Goal: Task Accomplishment & Management: Complete application form

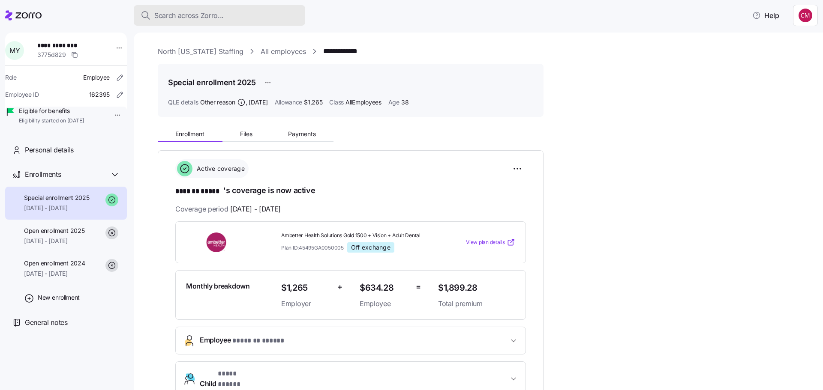
click at [181, 12] on span "Search across Zorro..." at bounding box center [188, 15] width 69 height 11
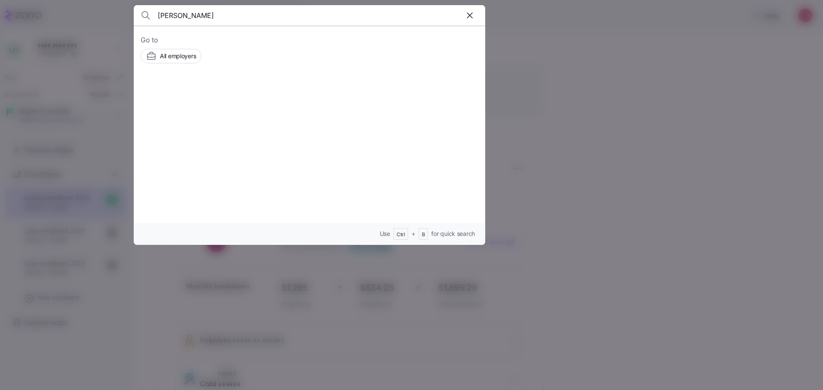
type input "[PERSON_NAME]"
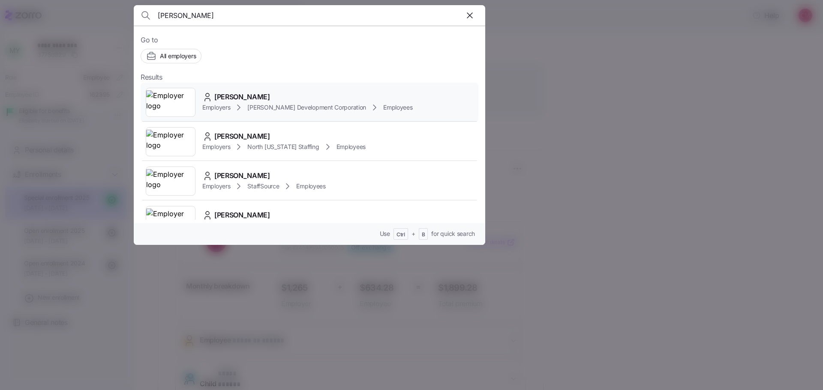
click at [153, 98] on img at bounding box center [170, 102] width 49 height 24
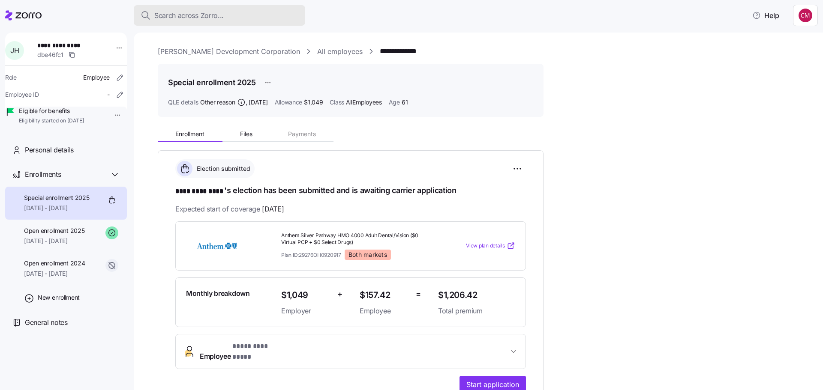
click at [210, 11] on span "Search across Zorro..." at bounding box center [188, 15] width 69 height 11
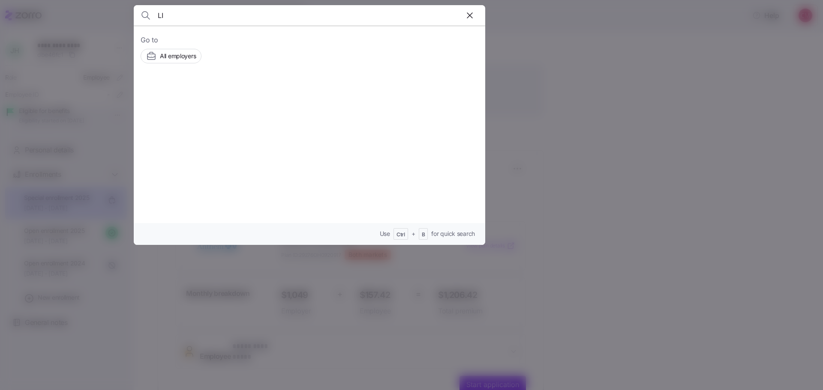
type input "L"
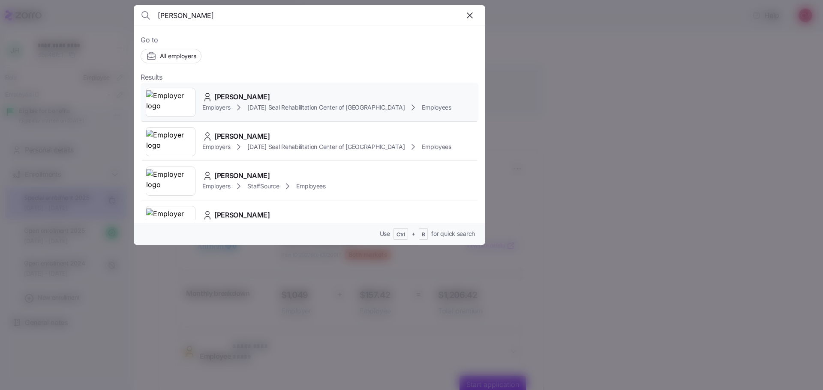
type input "[PERSON_NAME]"
click at [162, 108] on img at bounding box center [170, 102] width 49 height 24
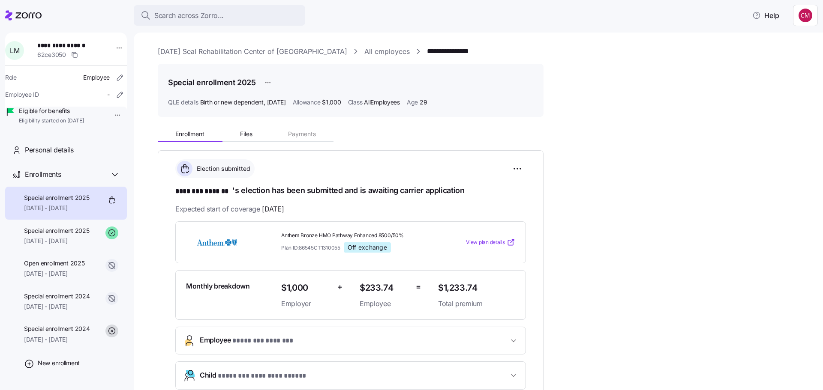
scroll to position [205, 0]
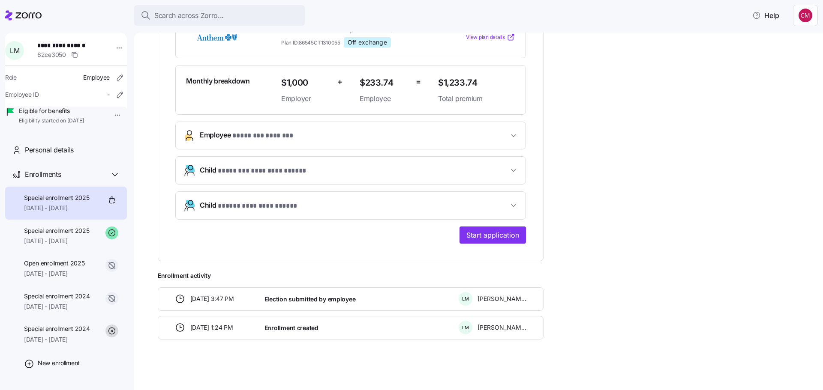
click at [271, 201] on span "**********" at bounding box center [259, 206] width 83 height 11
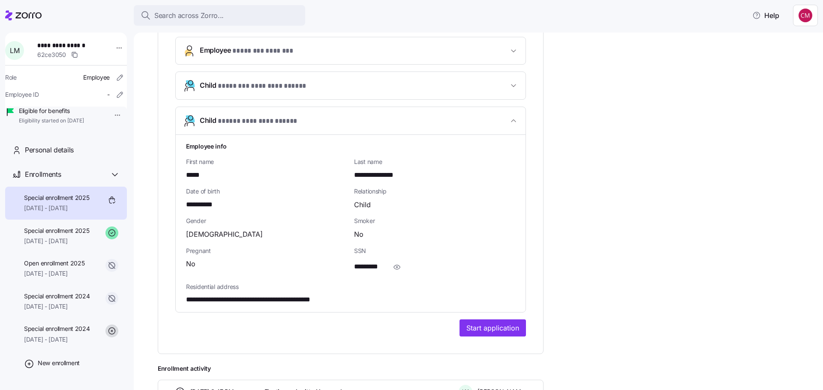
scroll to position [291, 0]
click at [401, 270] on icon "button" at bounding box center [397, 266] width 9 height 10
click at [320, 90] on button "**********" at bounding box center [351, 84] width 350 height 27
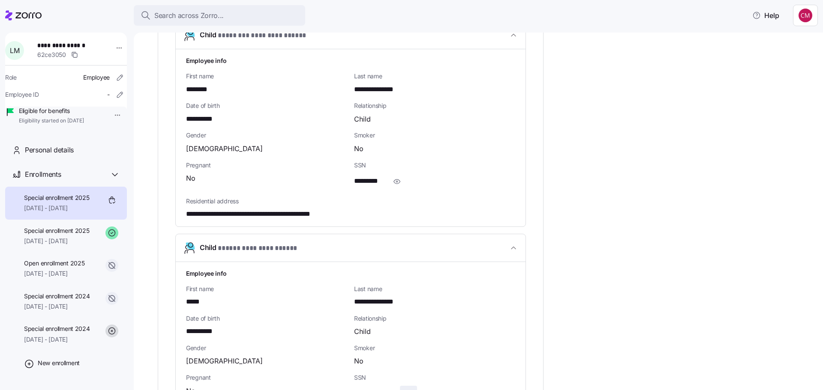
scroll to position [420, 0]
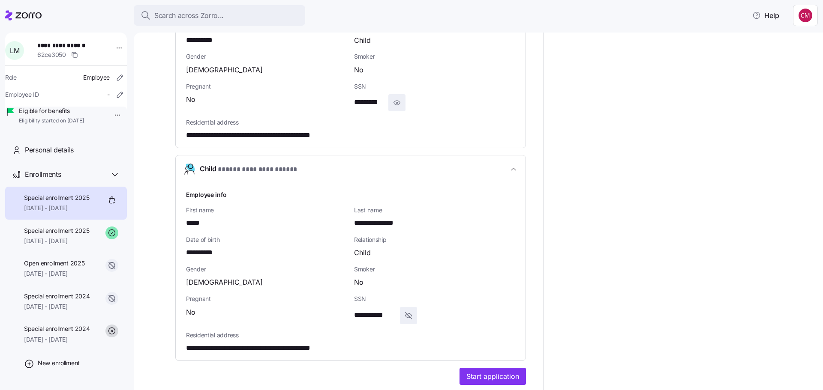
click at [395, 103] on icon "button" at bounding box center [397, 103] width 9 height 10
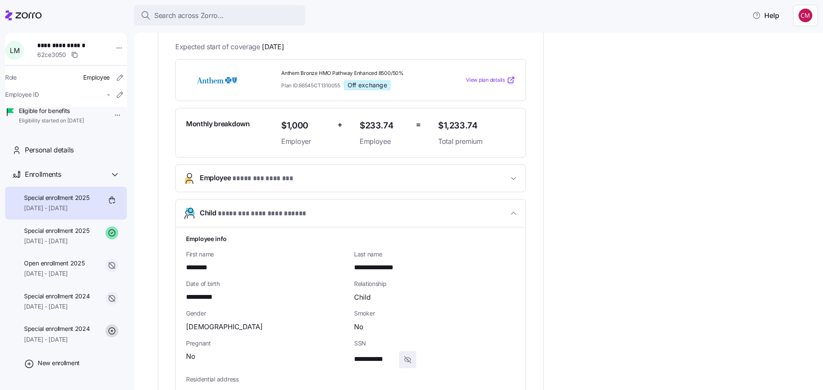
click at [320, 168] on button "Employee * ******** ******* *" at bounding box center [351, 178] width 350 height 27
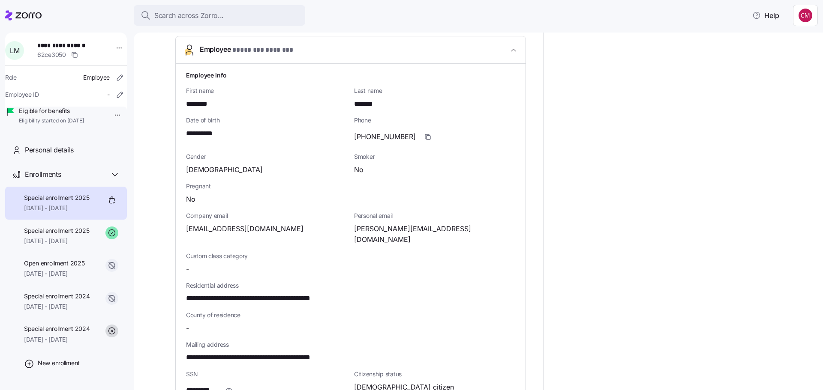
scroll to position [462, 0]
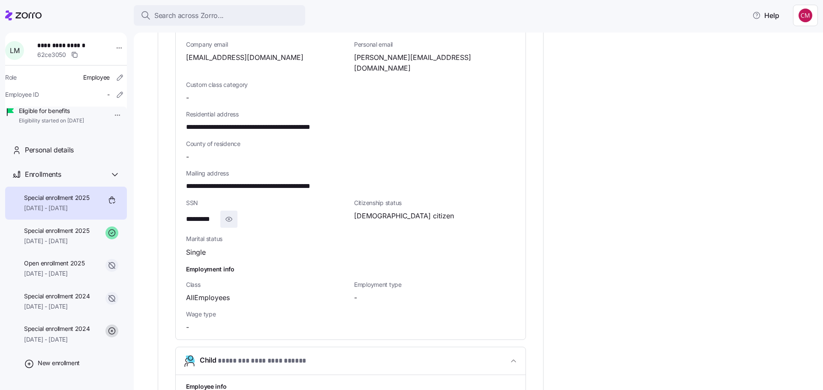
click at [232, 214] on icon "button" at bounding box center [229, 219] width 9 height 10
click at [243, 214] on icon "button" at bounding box center [241, 219] width 9 height 10
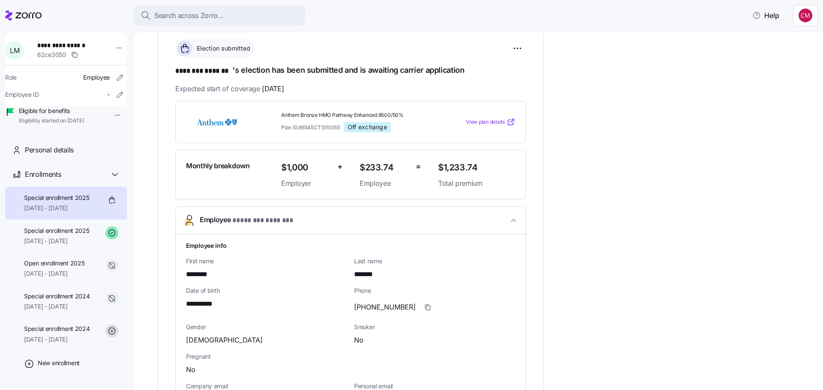
scroll to position [120, 0]
click at [512, 221] on icon "button" at bounding box center [513, 221] width 9 height 9
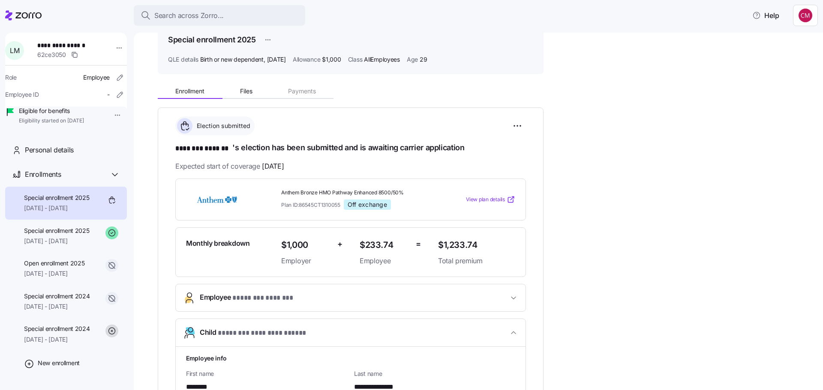
scroll to position [0, 0]
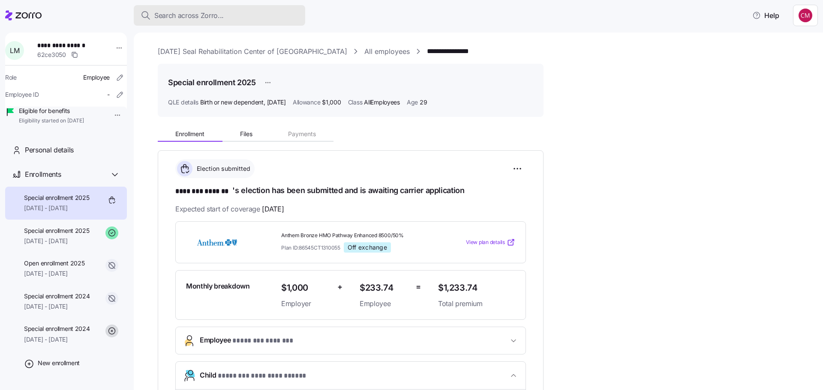
click at [196, 18] on span "Search across Zorro..." at bounding box center [188, 15] width 69 height 11
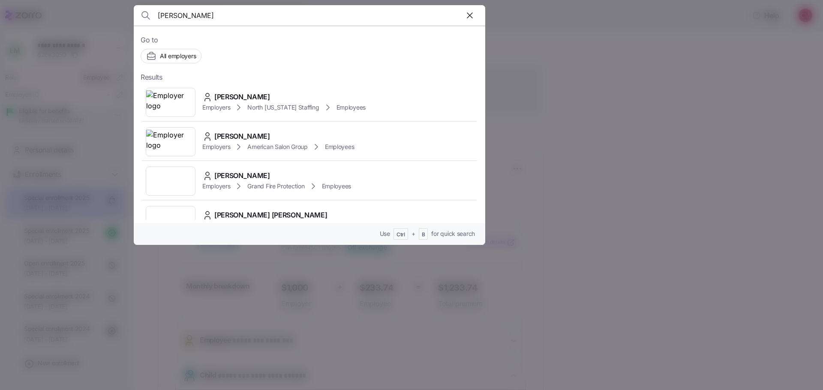
type input "[PERSON_NAME]"
click at [178, 101] on img at bounding box center [170, 102] width 49 height 24
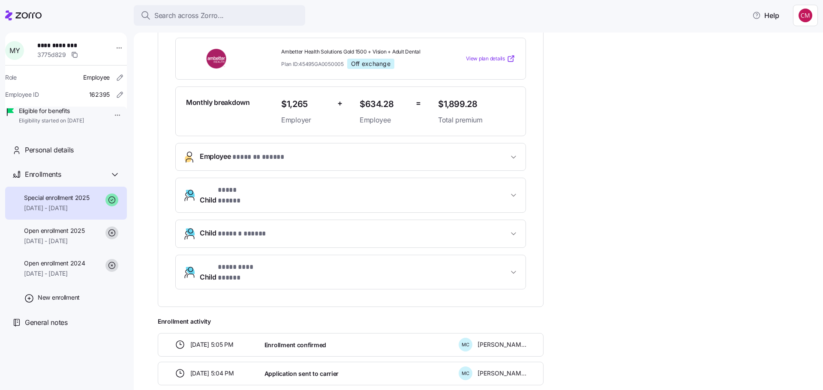
scroll to position [214, 0]
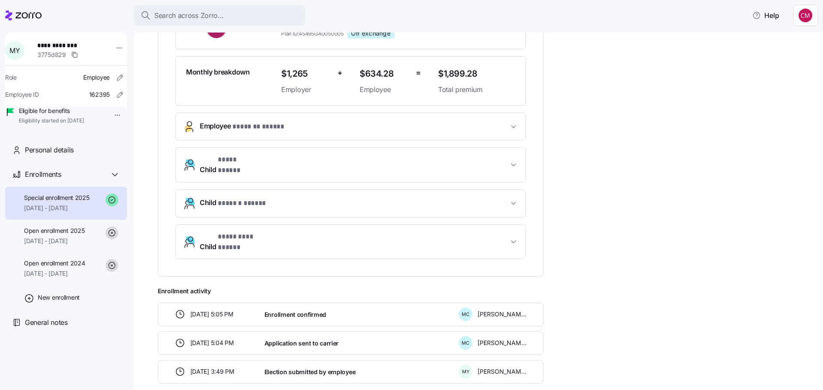
click at [345, 118] on button "Employee * ******* ***** *" at bounding box center [351, 126] width 350 height 27
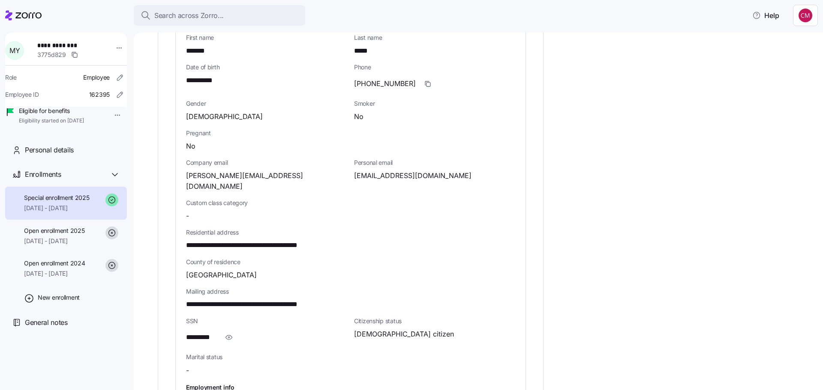
scroll to position [386, 0]
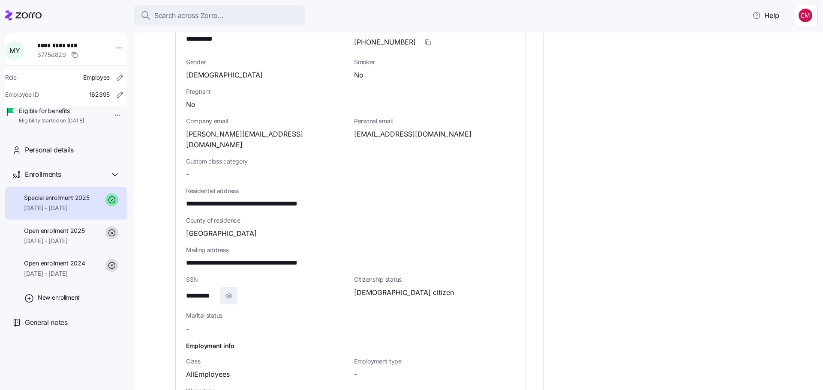
drag, startPoint x: 228, startPoint y: 285, endPoint x: 318, endPoint y: 251, distance: 96.3
click at [228, 291] on icon "button" at bounding box center [229, 296] width 9 height 10
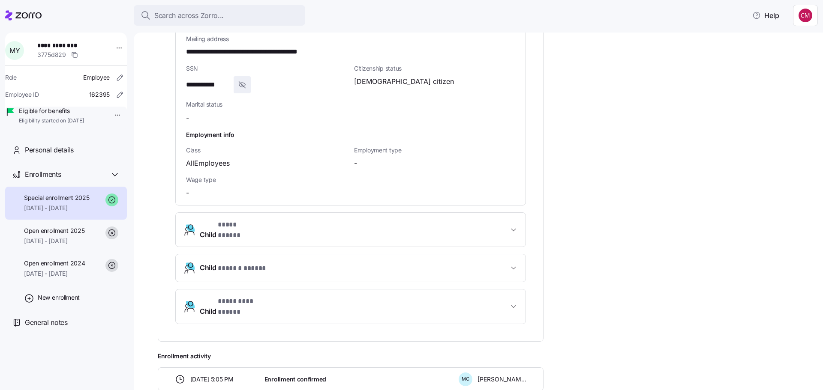
scroll to position [600, 0]
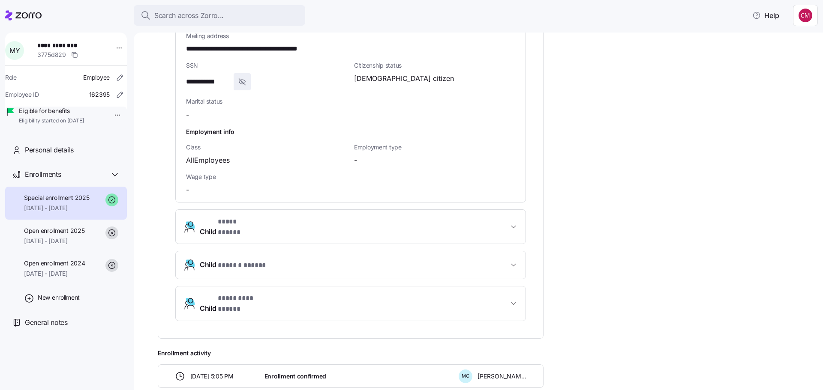
click at [269, 252] on button "Child * ****** ***** *" at bounding box center [351, 265] width 350 height 27
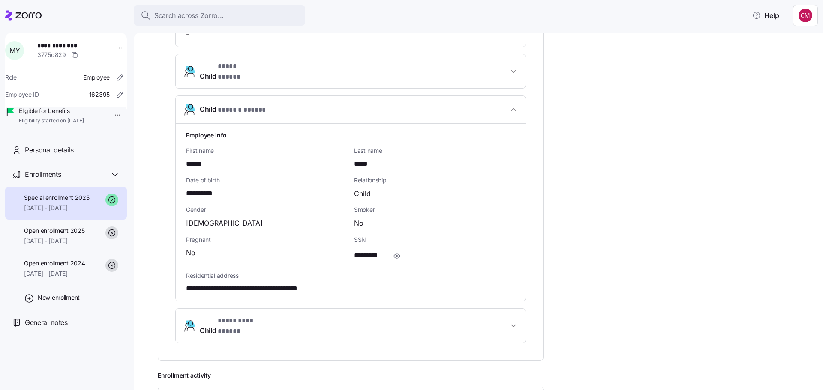
scroll to position [771, 0]
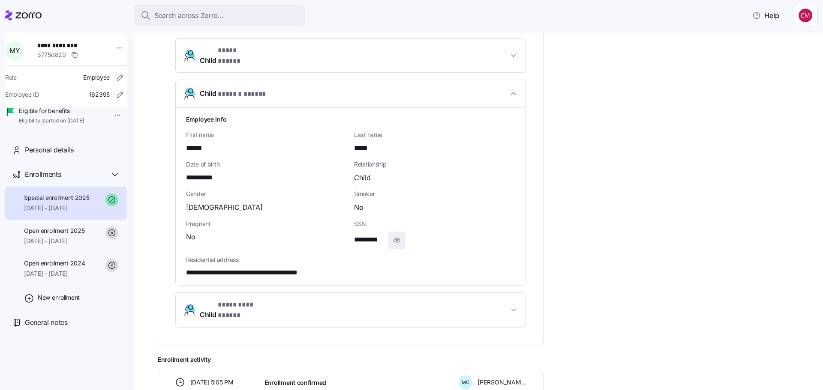
click at [400, 232] on span "button" at bounding box center [397, 240] width 16 height 16
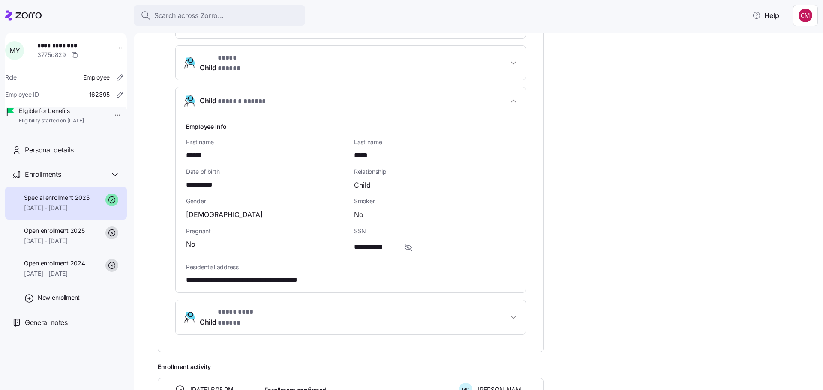
scroll to position [774, 0]
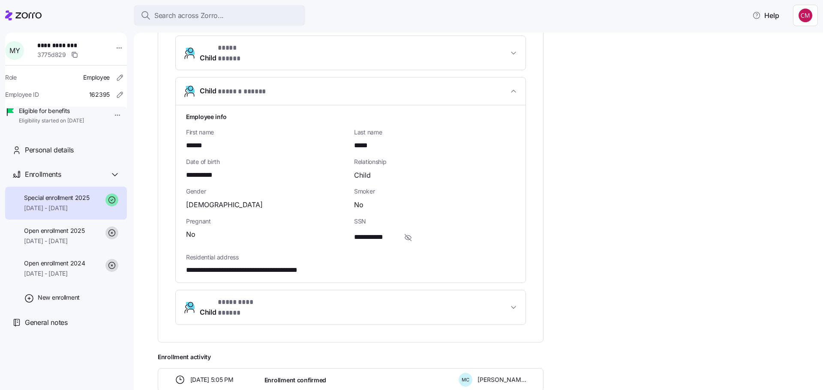
click at [441, 44] on button "Child * **** ***** *" at bounding box center [351, 53] width 350 height 34
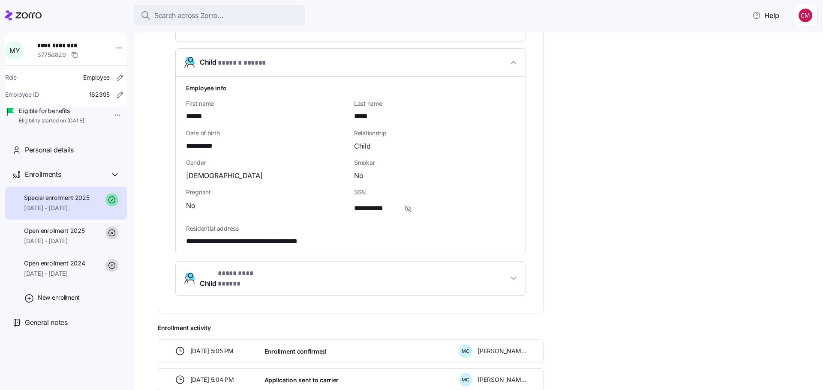
scroll to position [988, 0]
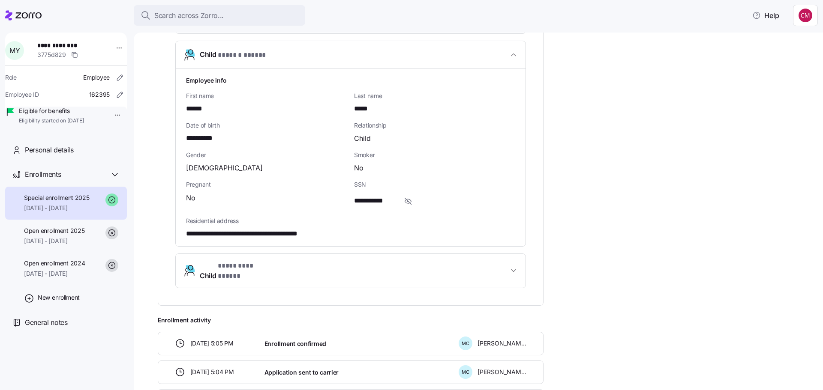
drag, startPoint x: 514, startPoint y: 251, endPoint x: 528, endPoint y: 257, distance: 15.2
click at [516, 258] on button "Child * ********* ***** *" at bounding box center [351, 271] width 350 height 34
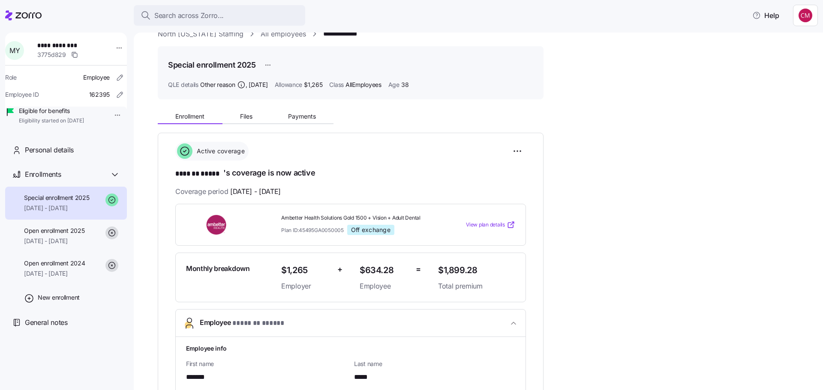
scroll to position [0, 0]
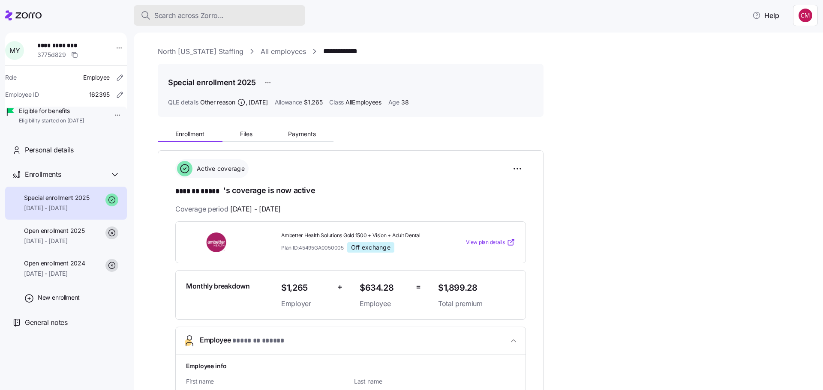
click at [189, 12] on span "Search across Zorro..." at bounding box center [188, 15] width 69 height 11
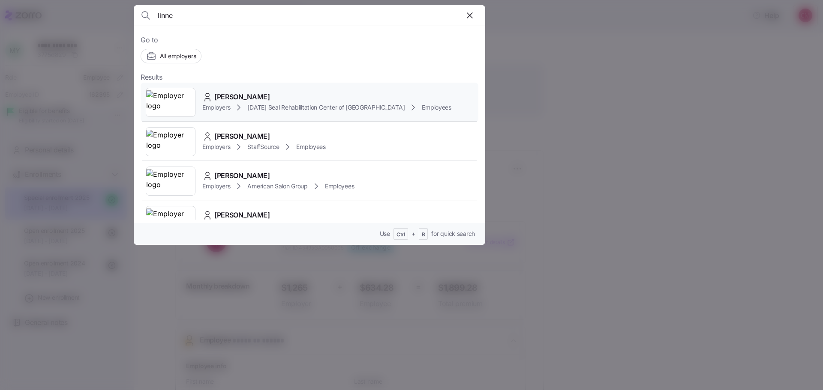
type input "linne"
click at [174, 96] on img at bounding box center [170, 102] width 49 height 24
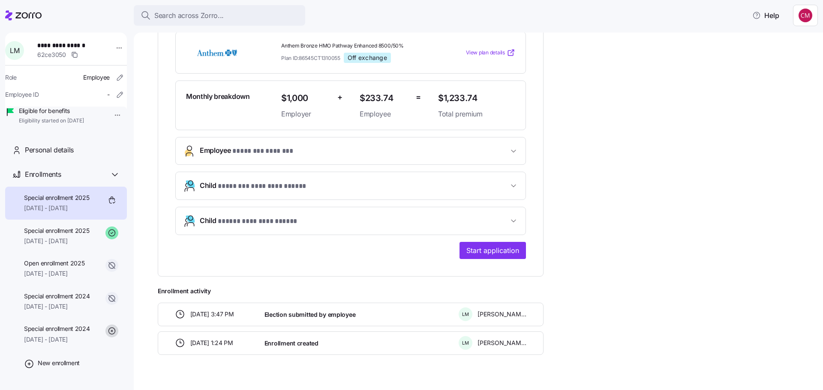
scroll to position [205, 0]
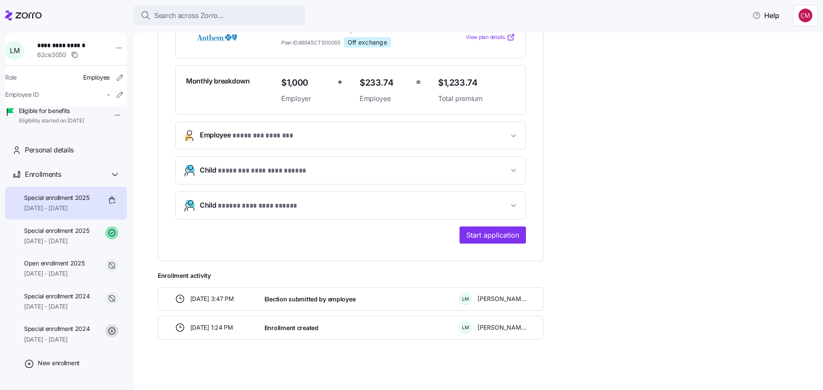
click at [279, 204] on span "**********" at bounding box center [259, 206] width 83 height 11
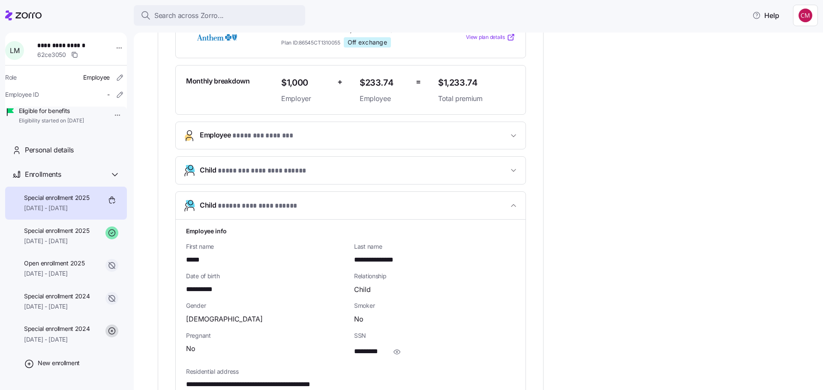
click at [324, 171] on span "**********" at bounding box center [354, 171] width 309 height 12
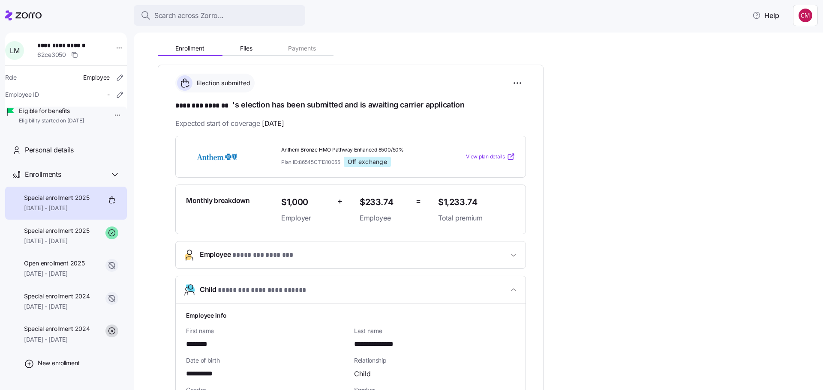
scroll to position [214, 0]
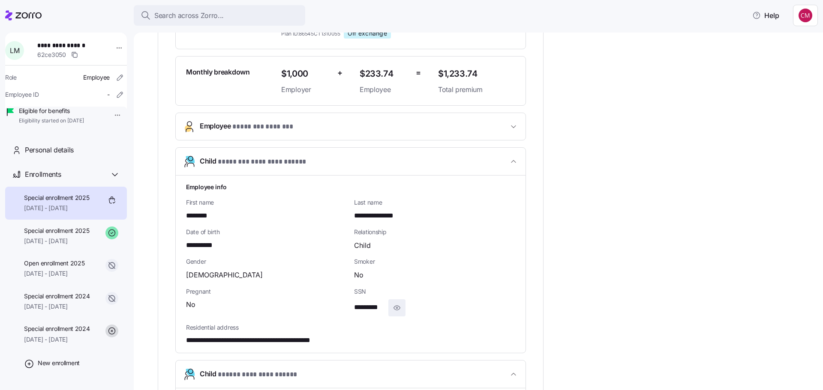
click at [399, 309] on icon "button" at bounding box center [397, 308] width 9 height 10
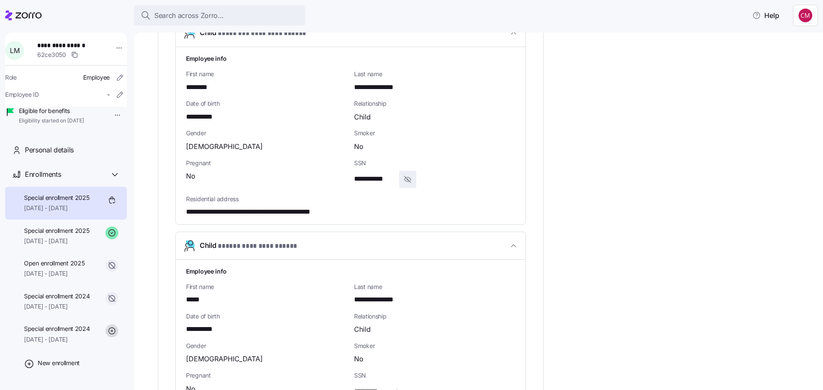
scroll to position [561, 0]
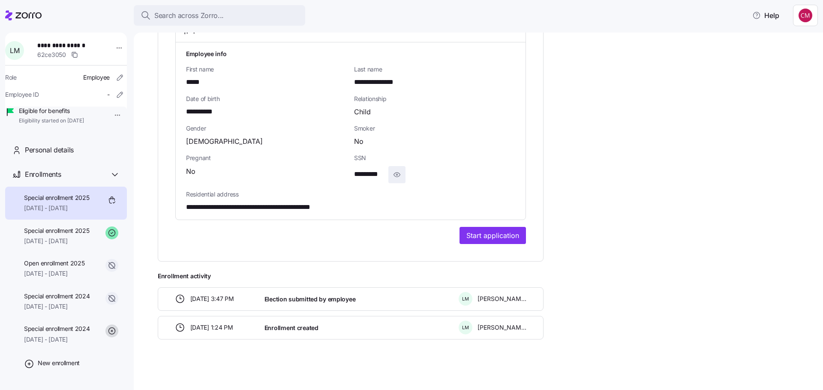
click at [397, 171] on icon "button" at bounding box center [397, 175] width 9 height 10
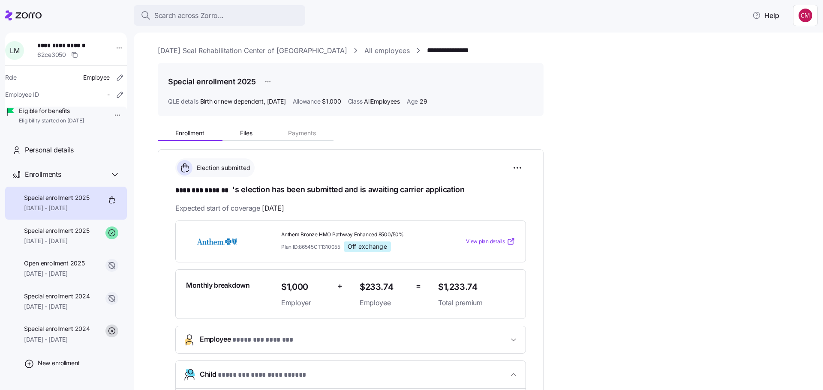
scroll to position [0, 0]
click at [57, 246] on div "Special enrollment 2025 [DATE] - [DATE]" at bounding box center [57, 236] width 66 height 19
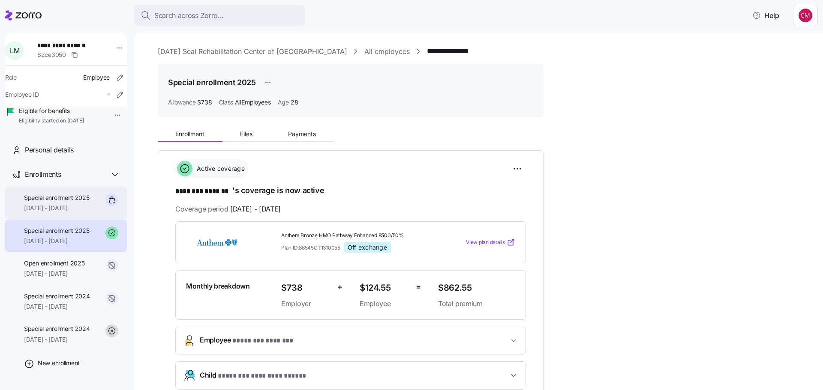
click at [71, 213] on div "Special enrollment 2025 [DATE] - [DATE]" at bounding box center [57, 203] width 66 height 19
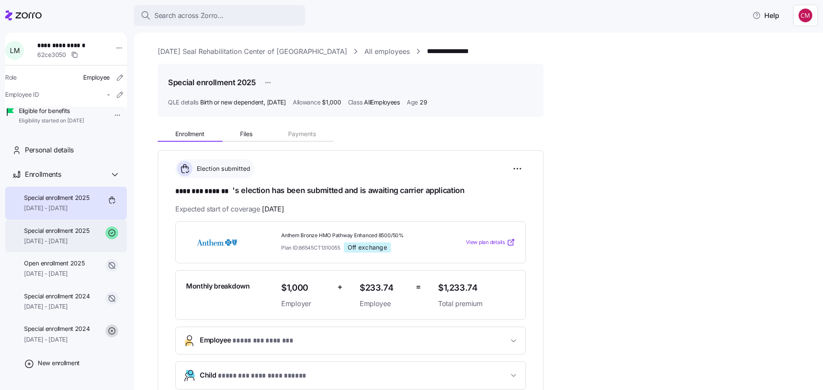
click at [65, 235] on span "Special enrollment 2025" at bounding box center [57, 231] width 66 height 9
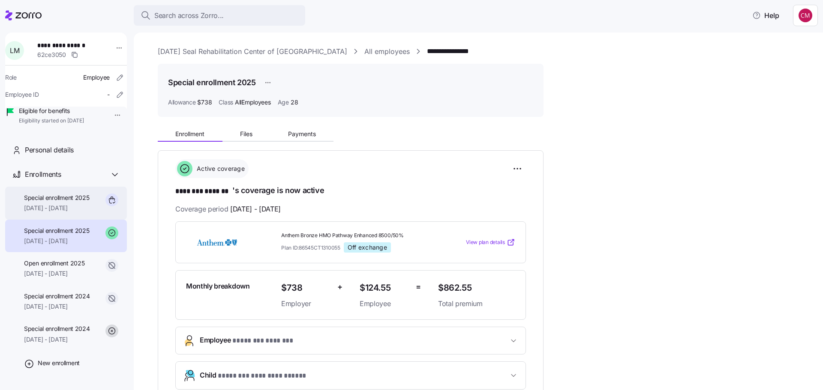
click at [64, 213] on span "[DATE] - [DATE]" at bounding box center [57, 208] width 66 height 9
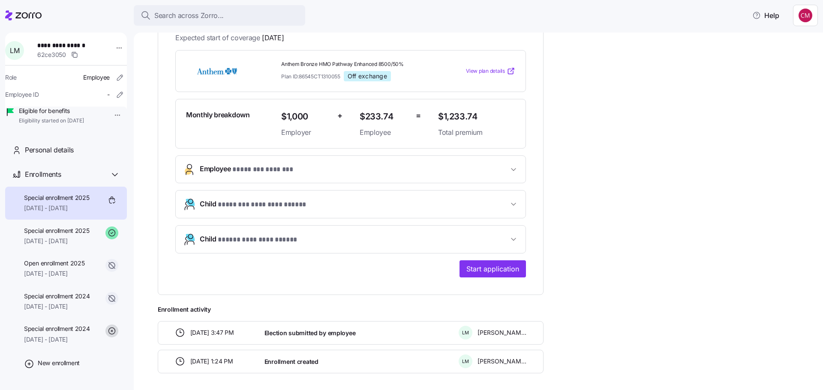
scroll to position [205, 0]
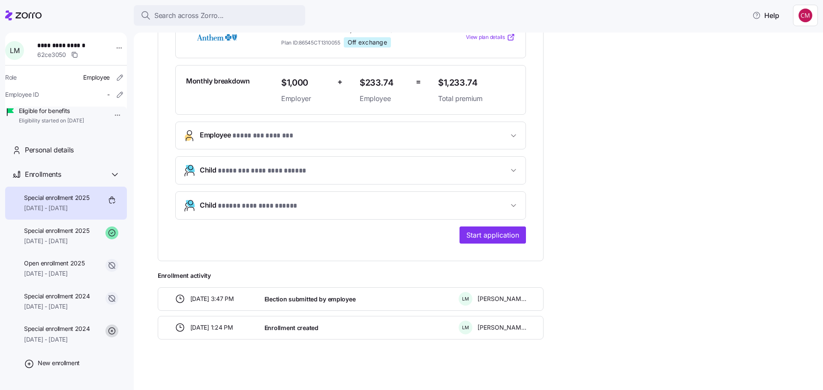
click at [513, 204] on icon "button" at bounding box center [513, 205] width 9 height 9
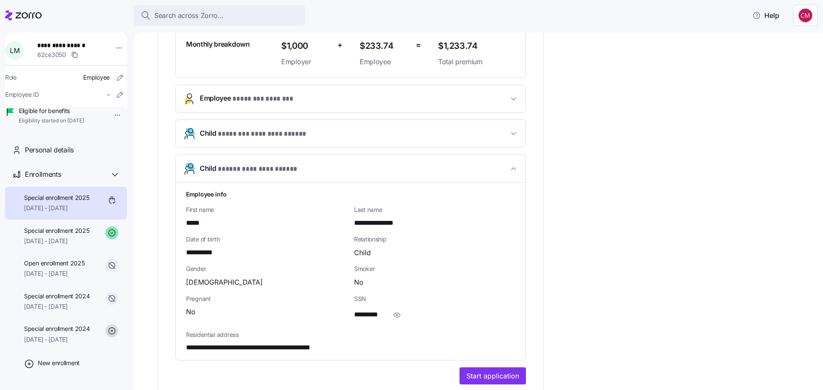
scroll to position [34, 0]
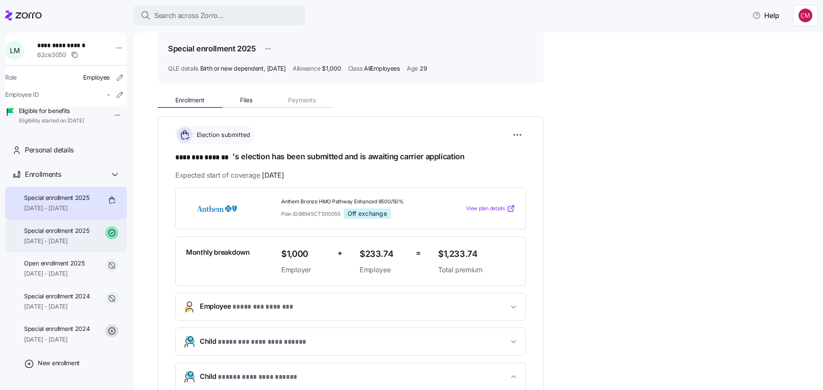
click at [58, 246] on span "[DATE] - [DATE]" at bounding box center [57, 241] width 66 height 9
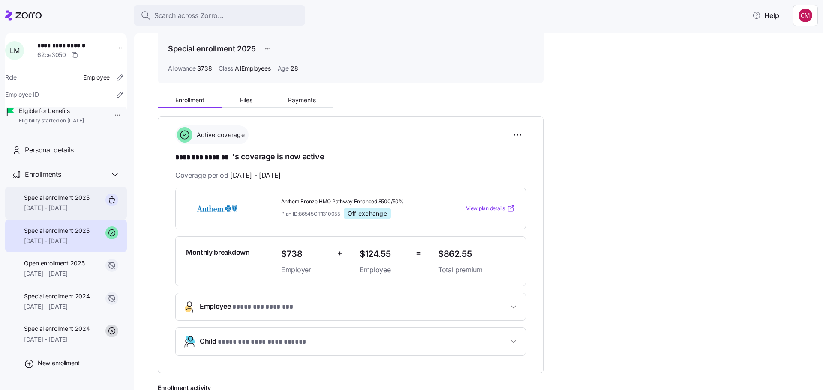
click at [70, 213] on span "[DATE] - [DATE]" at bounding box center [57, 208] width 66 height 9
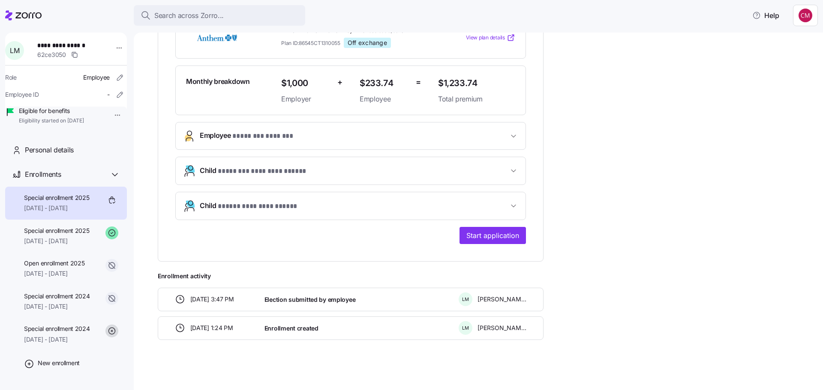
scroll to position [205, 0]
click at [280, 140] on span "* ******** ******* *" at bounding box center [262, 136] width 60 height 11
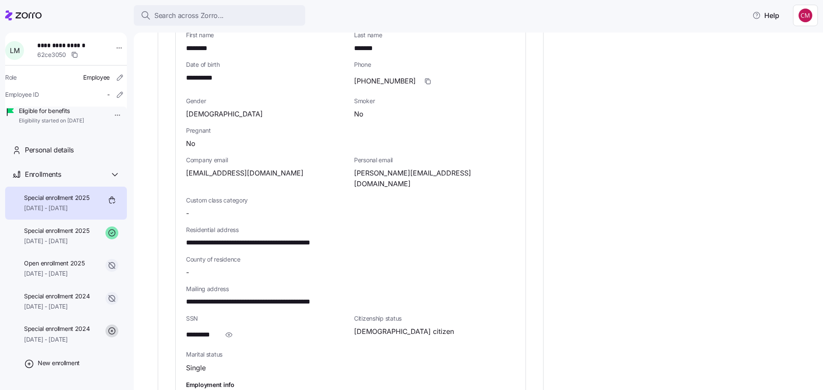
scroll to position [420, 0]
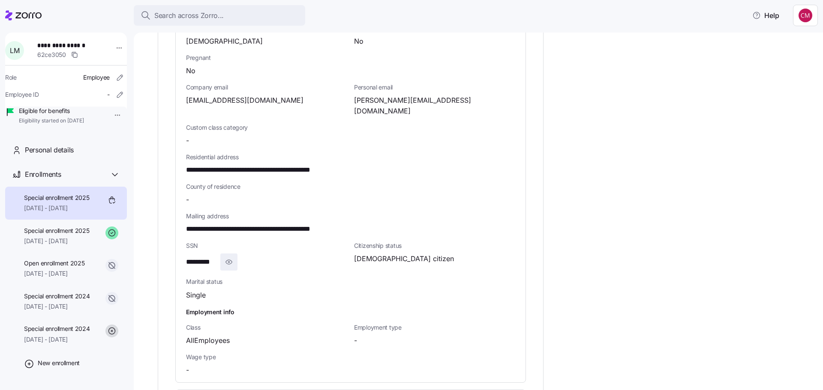
click at [234, 254] on span "button" at bounding box center [229, 262] width 16 height 16
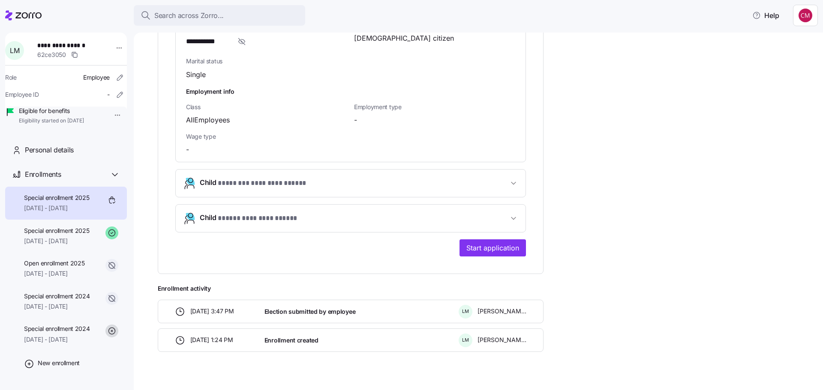
scroll to position [642, 0]
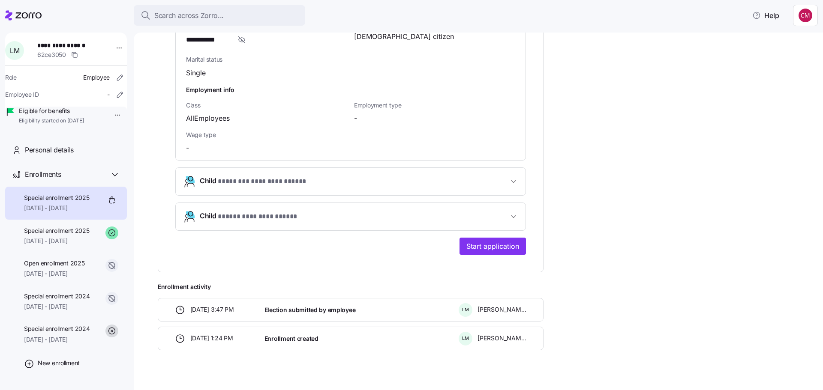
drag, startPoint x: 258, startPoint y: 207, endPoint x: 250, endPoint y: 203, distance: 9.4
click at [258, 212] on span "**********" at bounding box center [259, 217] width 83 height 11
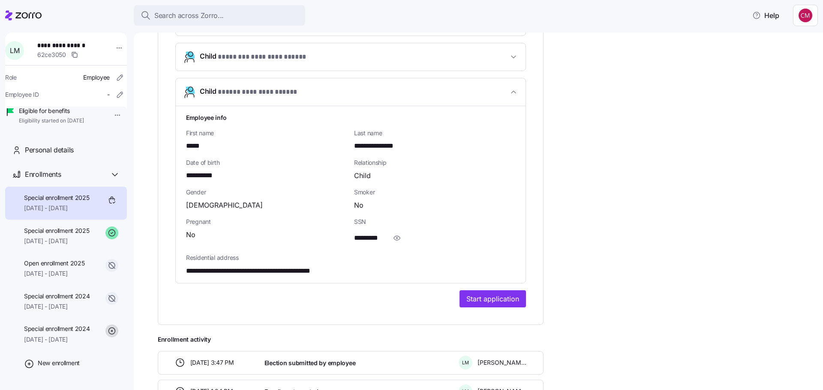
scroll to position [728, 0]
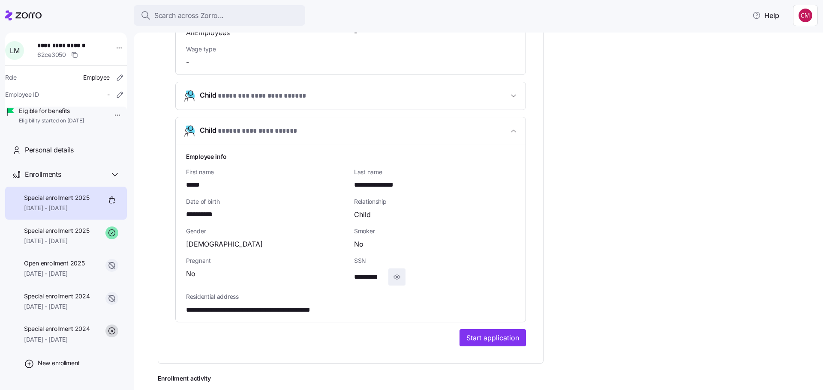
click at [390, 269] on span "button" at bounding box center [397, 277] width 16 height 16
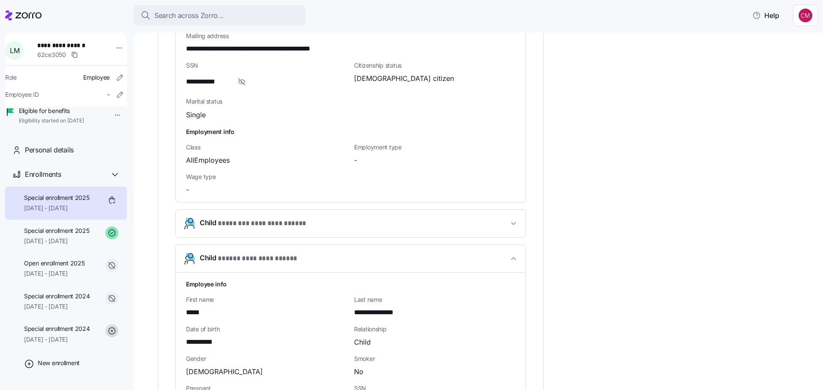
scroll to position [820, 0]
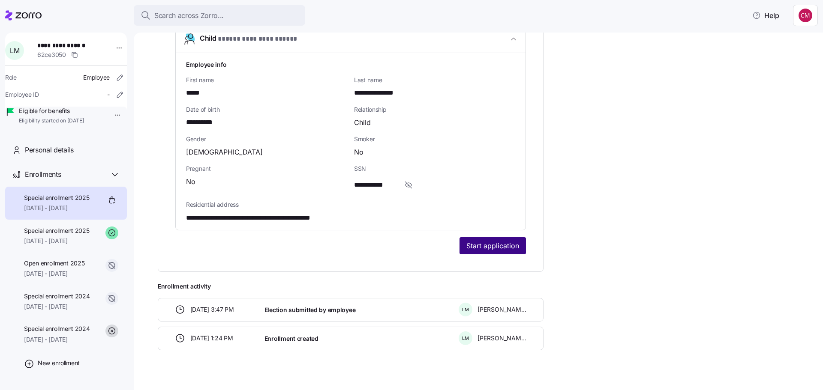
click at [504, 241] on span "Start application" at bounding box center [492, 246] width 53 height 10
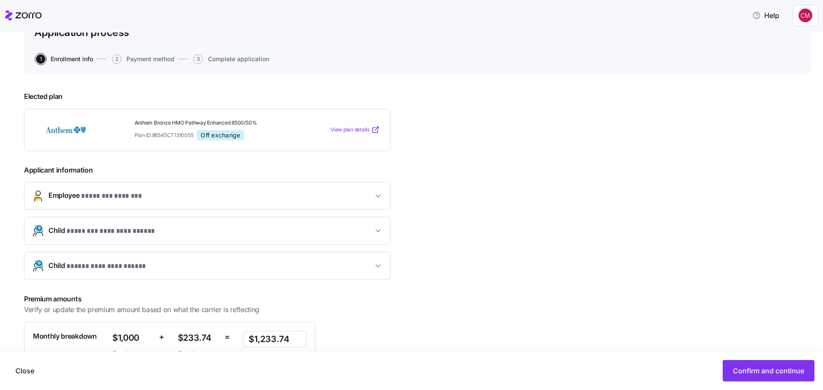
scroll to position [161, 0]
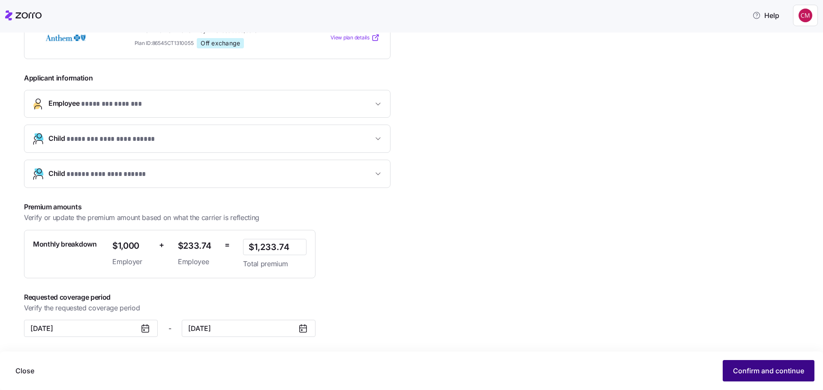
click at [746, 367] on span "Confirm and continue" at bounding box center [768, 371] width 71 height 10
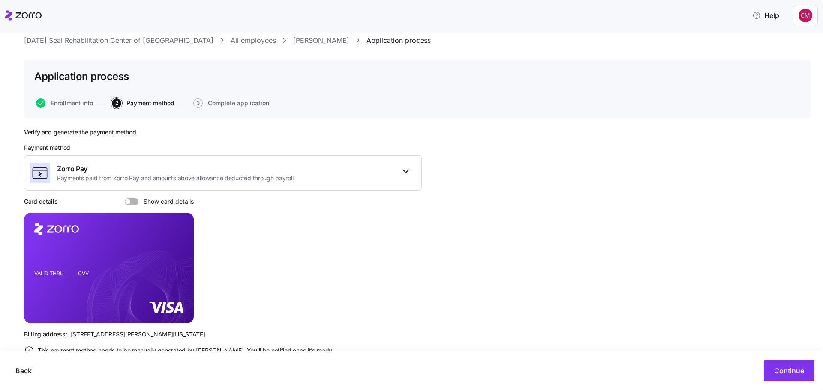
scroll to position [51, 0]
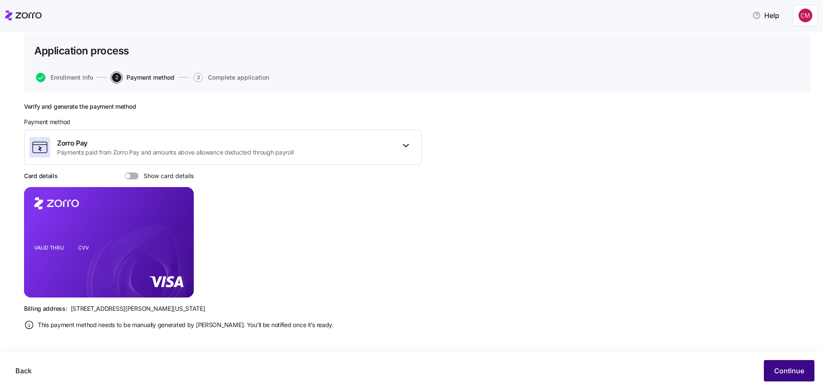
click at [781, 368] on span "Continue" at bounding box center [789, 371] width 30 height 10
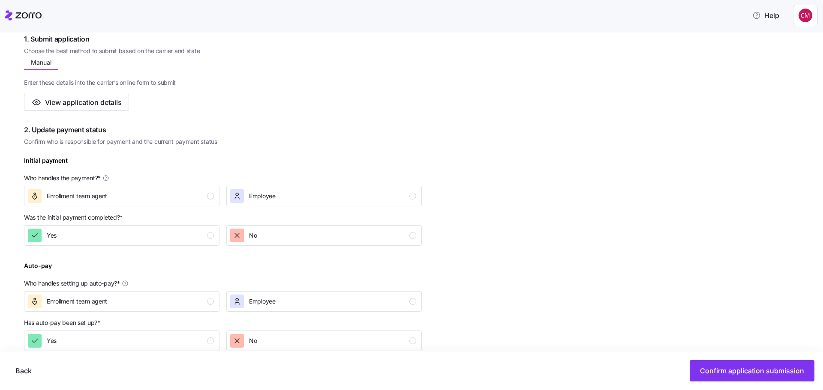
scroll to position [257, 0]
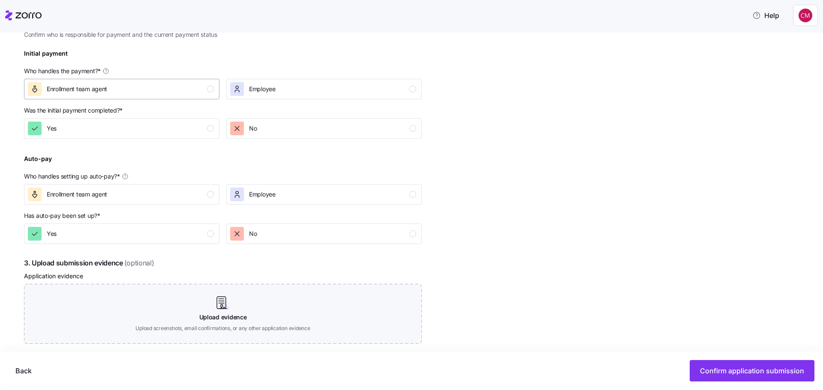
click at [193, 89] on div "Enrollment team agent" at bounding box center [121, 89] width 186 height 14
click at [273, 134] on div "No" at bounding box center [323, 129] width 186 height 14
click at [203, 192] on div "Enrollment team agent" at bounding box center [121, 195] width 186 height 14
click at [281, 240] on div "No" at bounding box center [323, 234] width 186 height 14
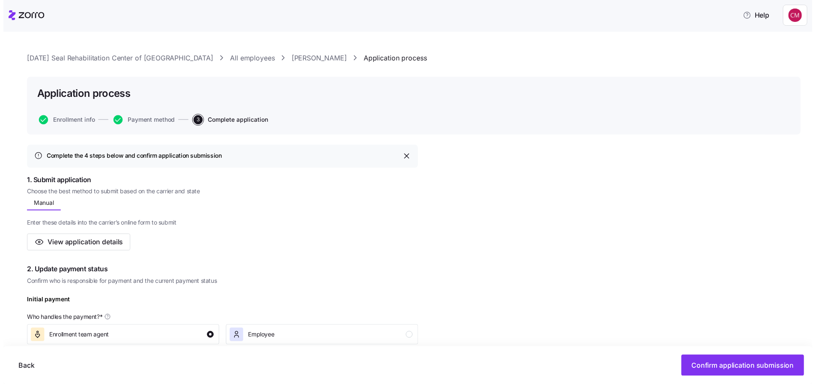
scroll to position [0, 0]
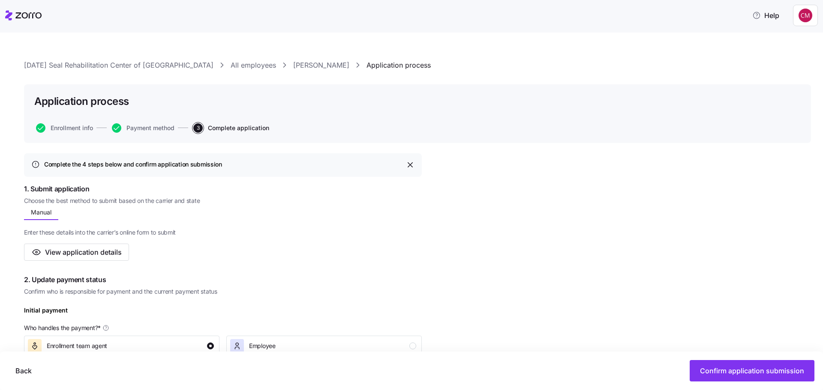
click at [12, 12] on icon at bounding box center [23, 15] width 36 height 10
